Goal: Use online tool/utility: Utilize a website feature to perform a specific function

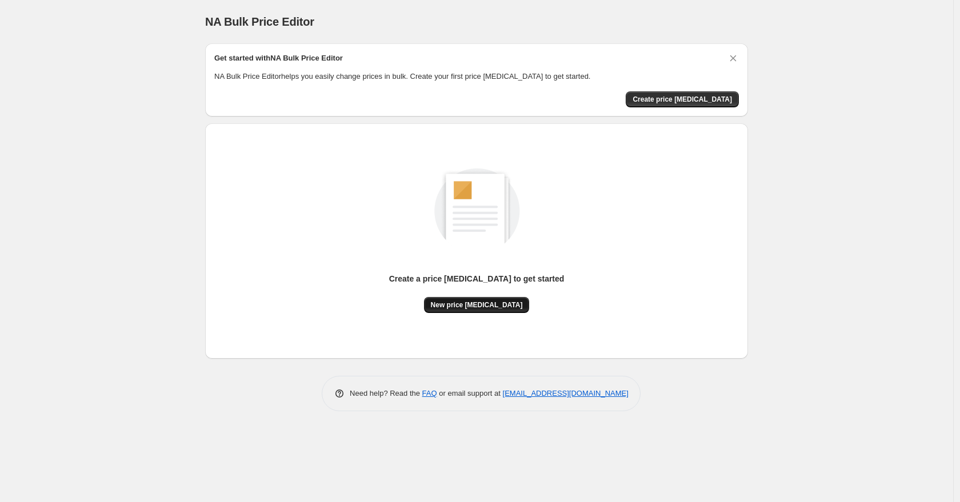
click at [494, 308] on span "New price [MEDICAL_DATA]" at bounding box center [477, 305] width 92 height 9
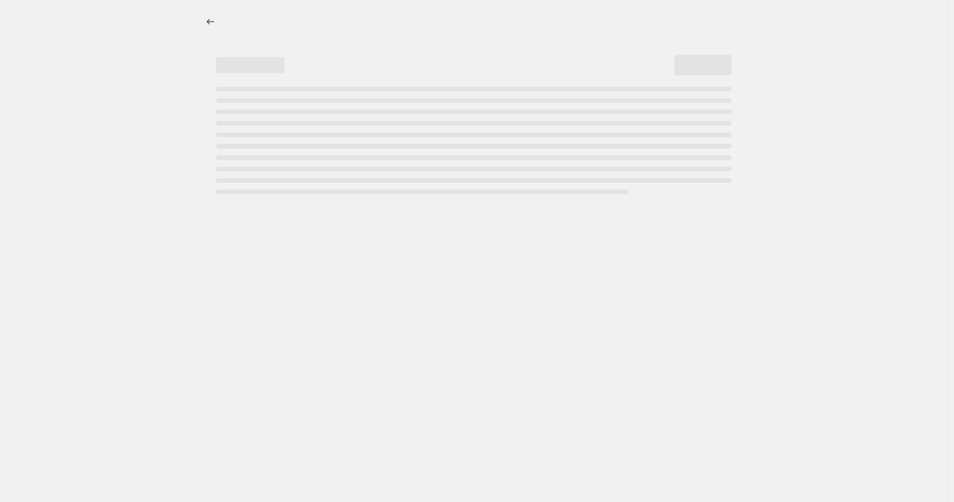
select select "percentage"
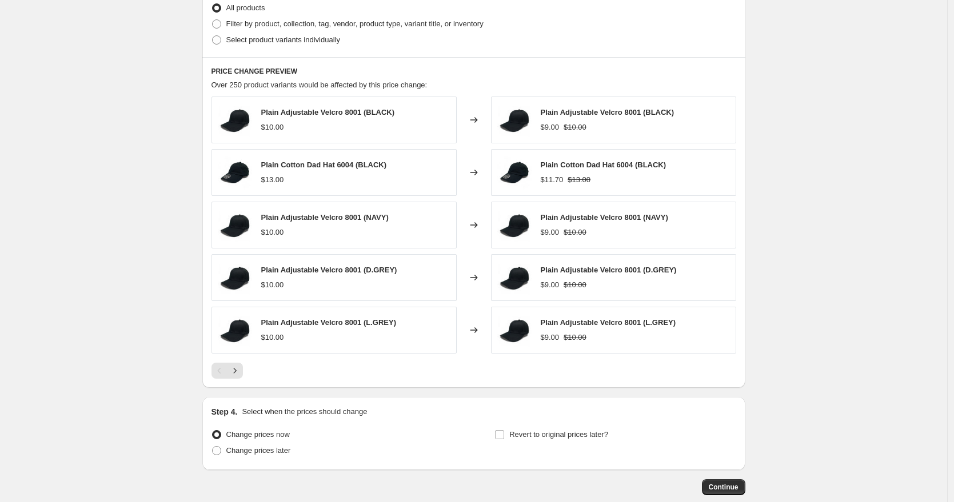
scroll to position [640, 0]
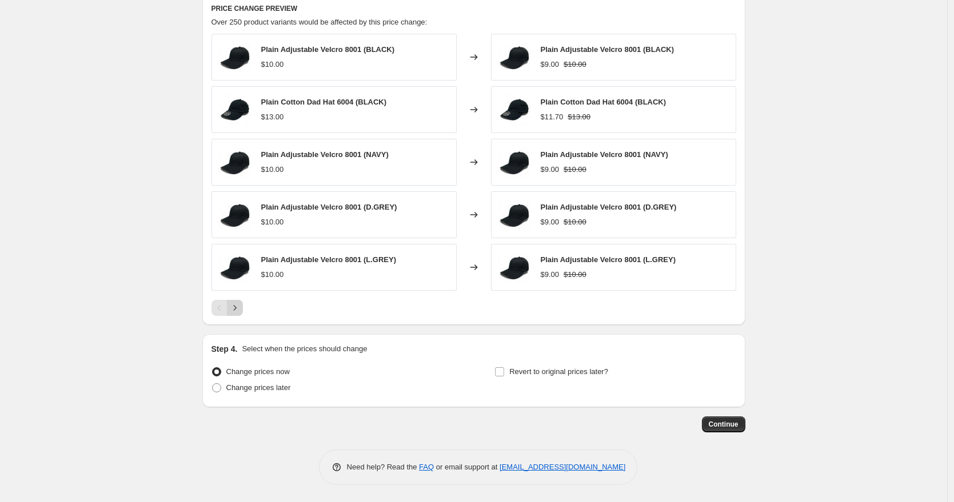
click at [241, 311] on icon "Next" at bounding box center [234, 307] width 11 height 11
click at [240, 309] on icon "Next" at bounding box center [234, 307] width 11 height 11
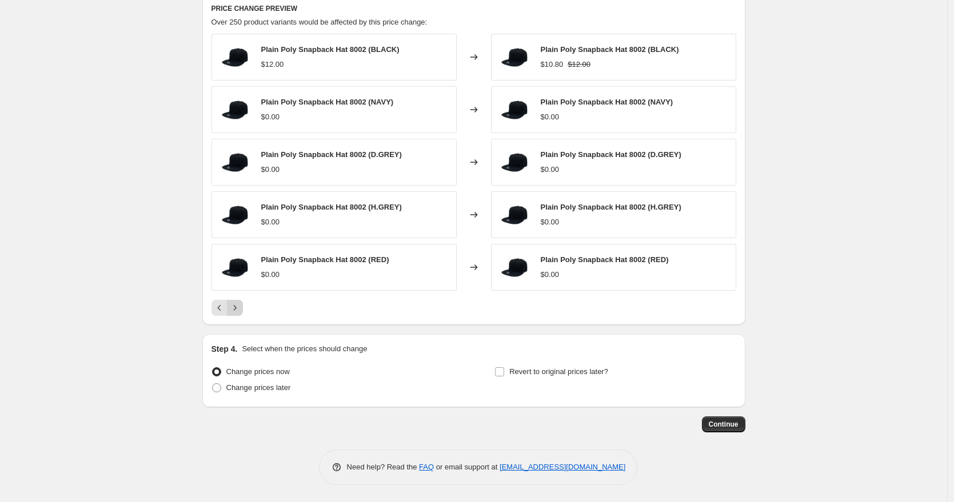
click at [240, 309] on icon "Next" at bounding box center [234, 307] width 11 height 11
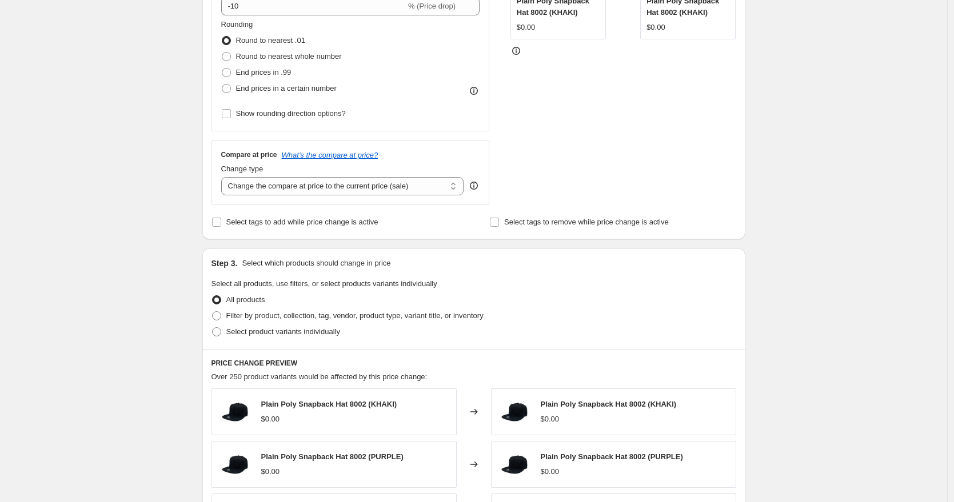
scroll to position [0, 0]
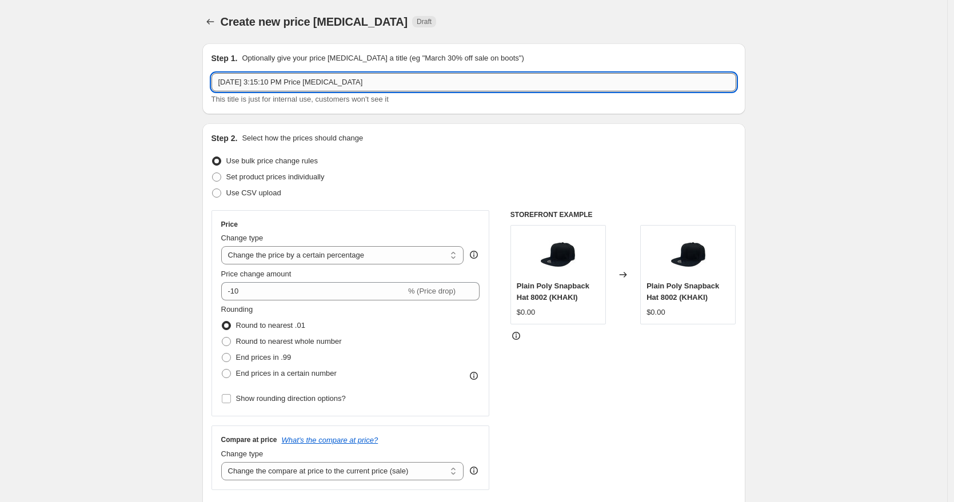
click at [345, 81] on input "[DATE] 3:15:10 PM Price [MEDICAL_DATA]" at bounding box center [473, 82] width 525 height 18
click at [213, 24] on icon "Price change jobs" at bounding box center [210, 21] width 11 height 11
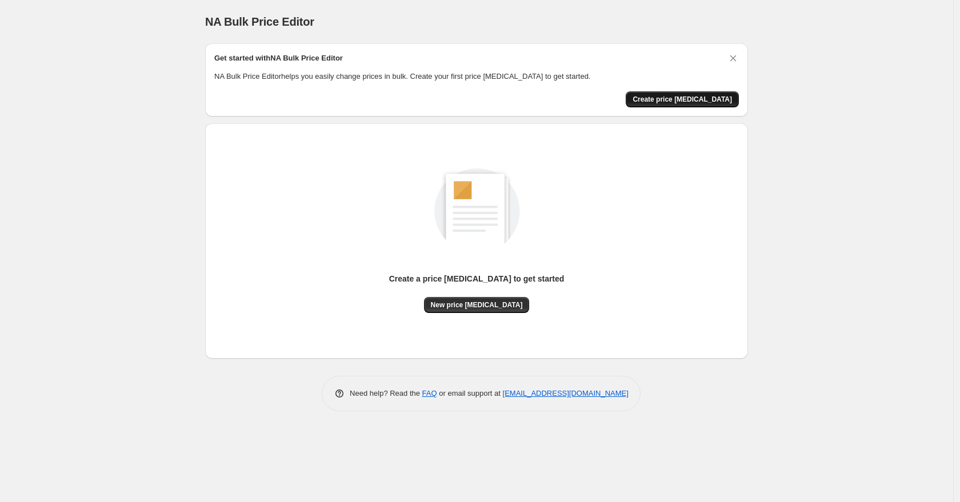
click at [699, 105] on button "Create price [MEDICAL_DATA]" at bounding box center [682, 99] width 113 height 16
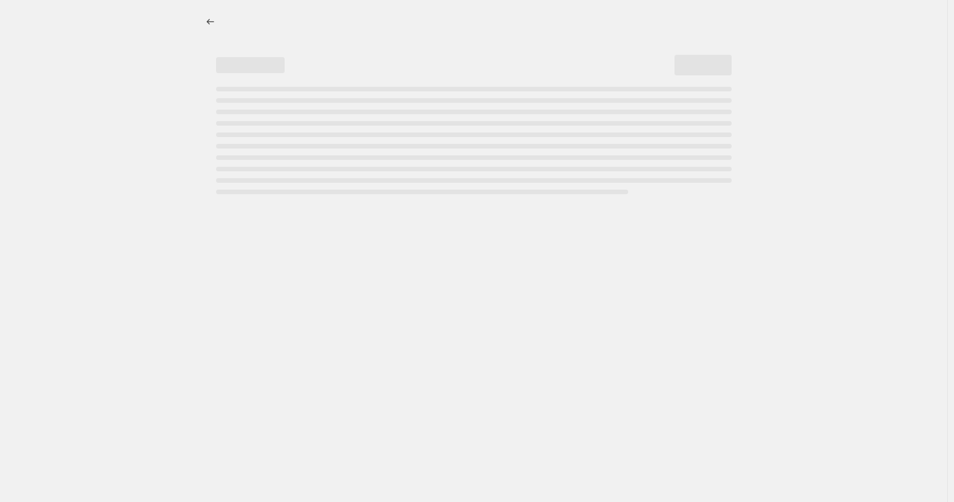
select select "percentage"
